Goal: Information Seeking & Learning: Learn about a topic

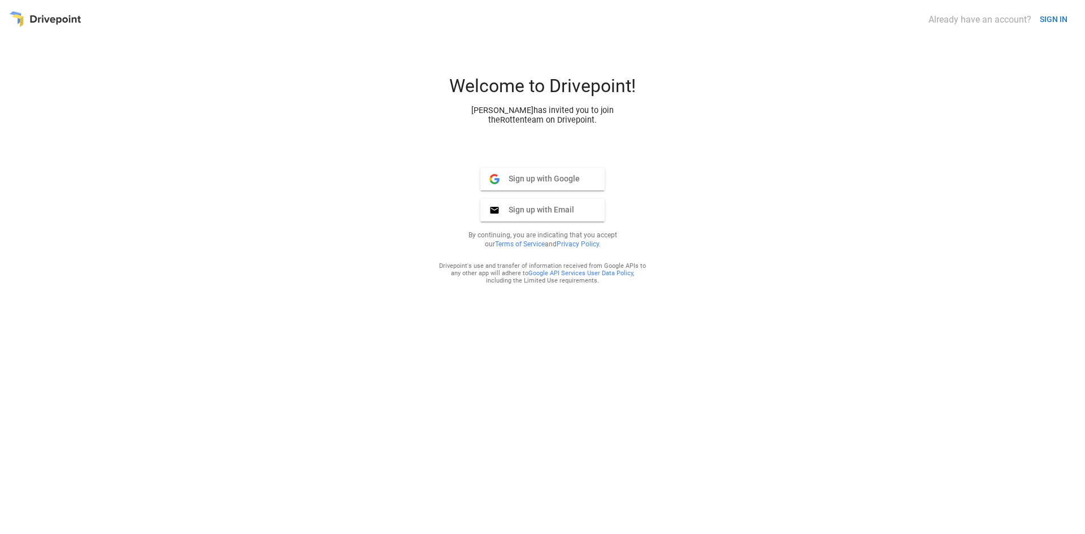
click at [1054, 20] on button "SIGN IN" at bounding box center [1053, 19] width 37 height 21
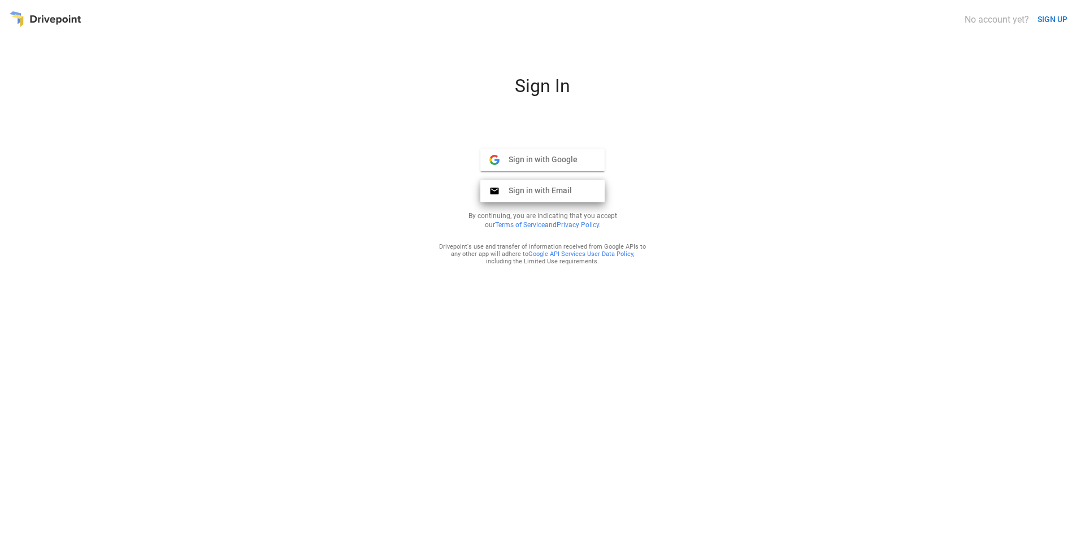
click at [548, 190] on span "Sign in with Email" at bounding box center [535, 190] width 72 height 10
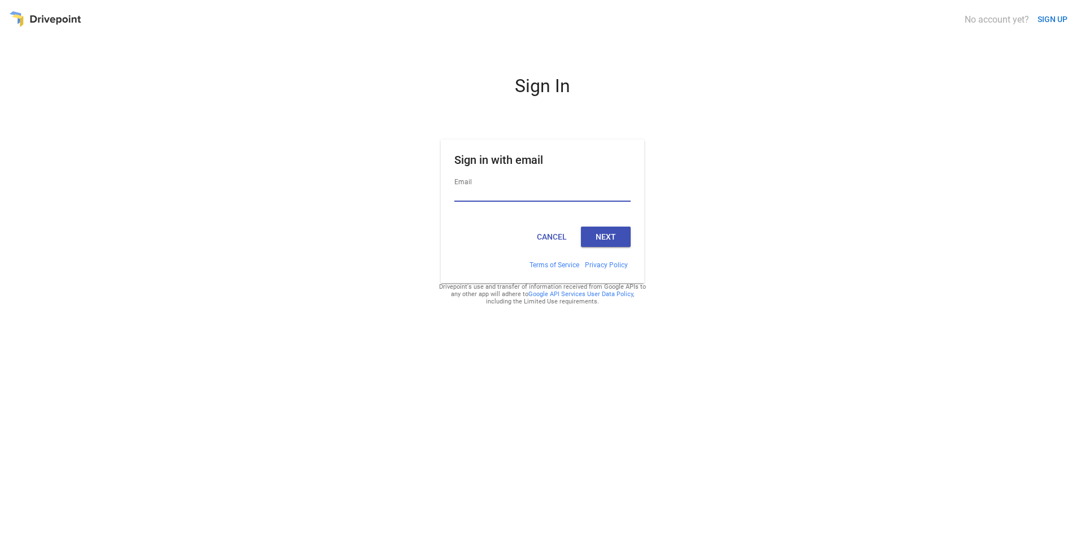
click at [571, 195] on input "Email" at bounding box center [542, 194] width 176 height 15
click at [0, 0] on com-1password-button at bounding box center [0, 0] width 0 height 0
type input "**********"
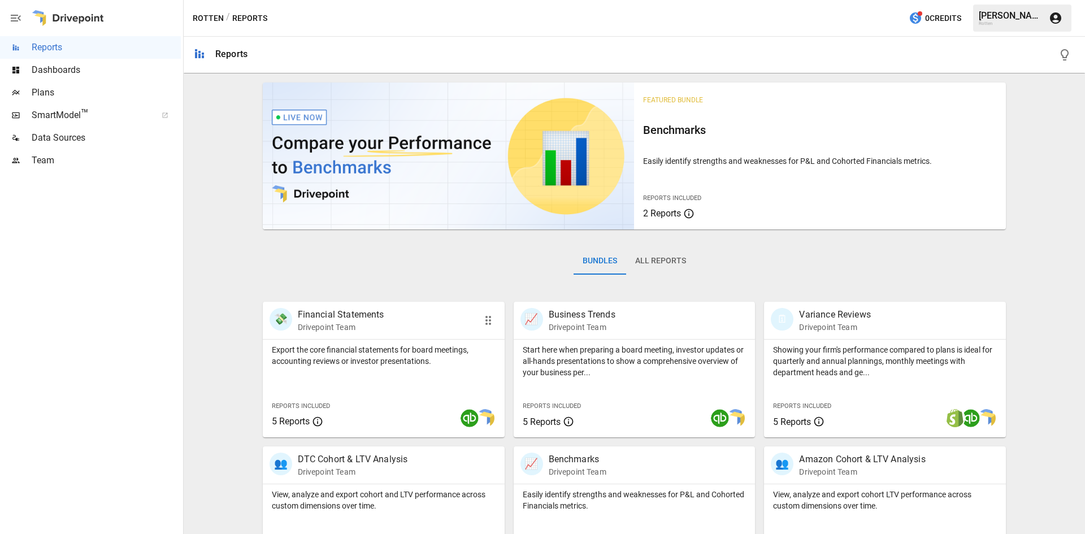
click at [362, 325] on p "Drivepoint Team" at bounding box center [341, 326] width 86 height 11
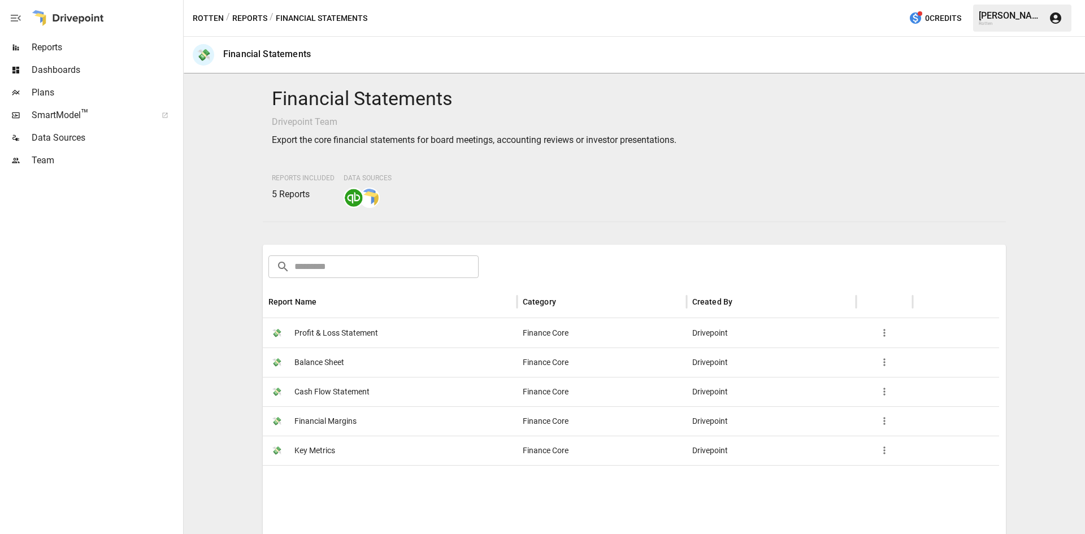
click at [366, 335] on span "Profit & Loss Statement" at bounding box center [336, 333] width 84 height 29
